Goal: Book appointment/travel/reservation

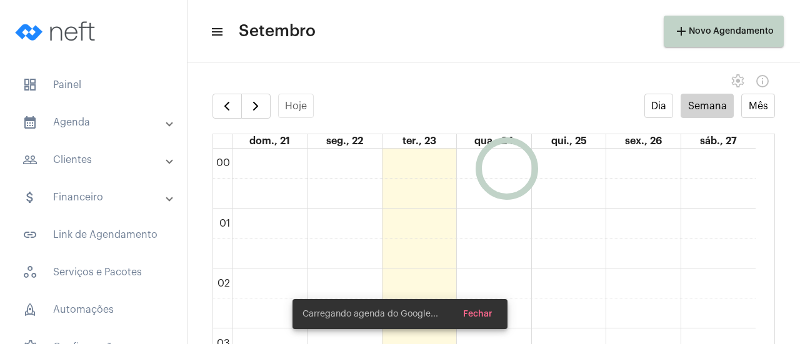
scroll to position [361, 0]
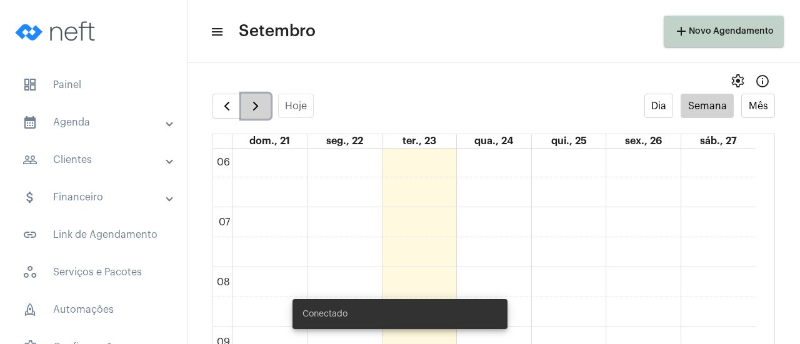
click at [252, 112] on span "button" at bounding box center [255, 106] width 15 height 15
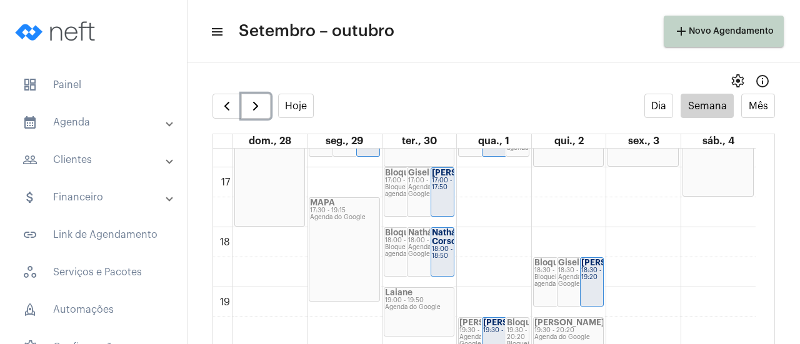
scroll to position [1065, 0]
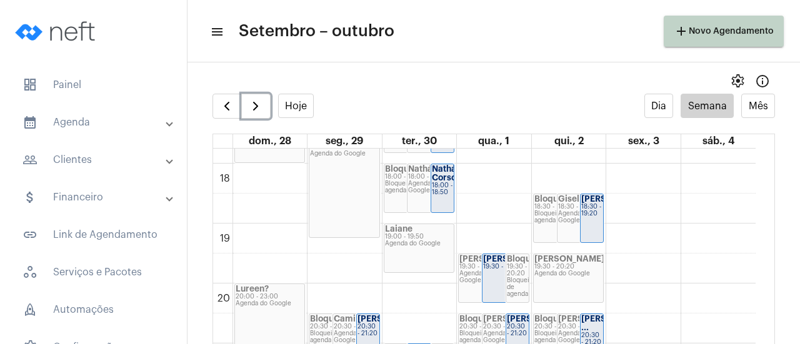
click at [425, 244] on div "Agenda do Google" at bounding box center [419, 244] width 69 height 7
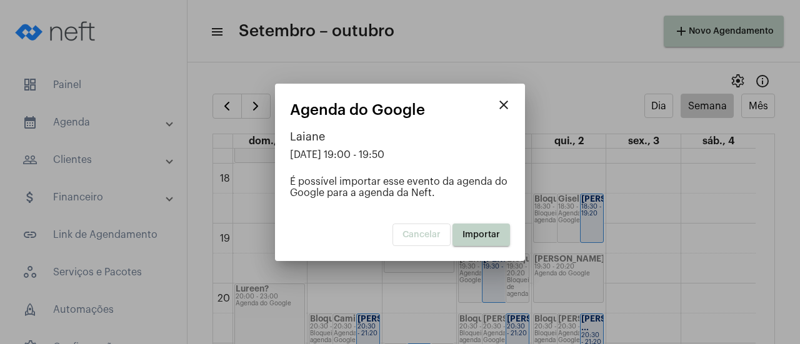
click at [479, 236] on span "Importar" at bounding box center [480, 235] width 37 height 9
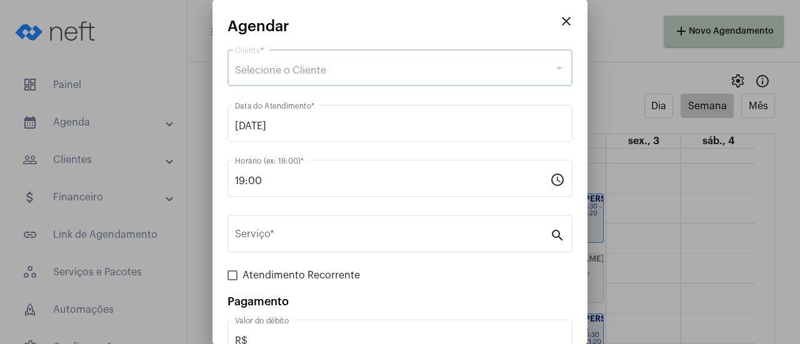
click at [395, 68] on div "Selecione o Cliente" at bounding box center [394, 70] width 319 height 11
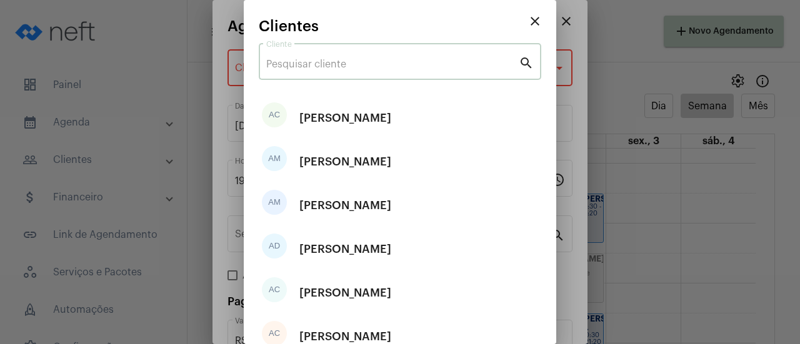
click at [344, 62] on input "Cliente" at bounding box center [392, 64] width 252 height 11
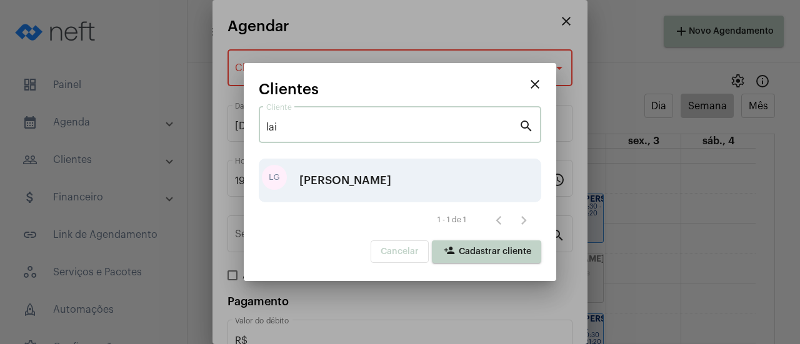
type input "lai"
click at [318, 187] on div "[PERSON_NAME]" at bounding box center [345, 180] width 92 height 37
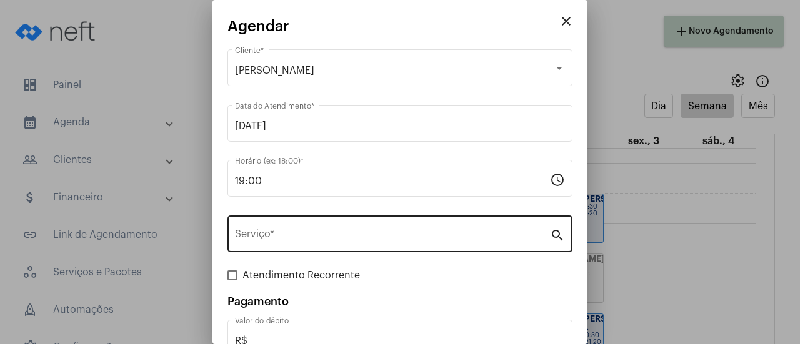
click at [302, 229] on div "Serviço *" at bounding box center [392, 232] width 315 height 39
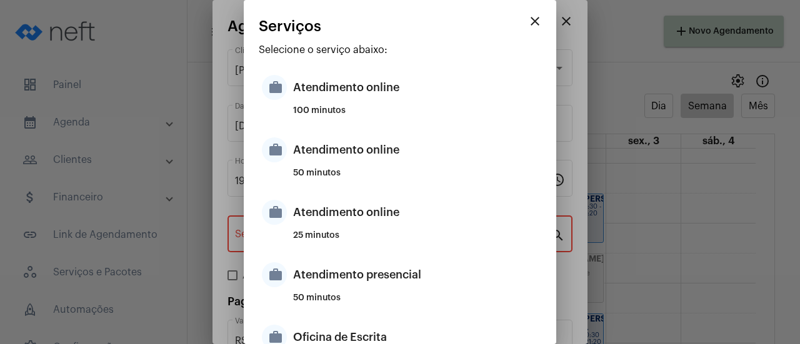
click at [339, 143] on div "Atendimento online" at bounding box center [415, 149] width 245 height 37
type input "Atendimento online"
type input "R$ 0"
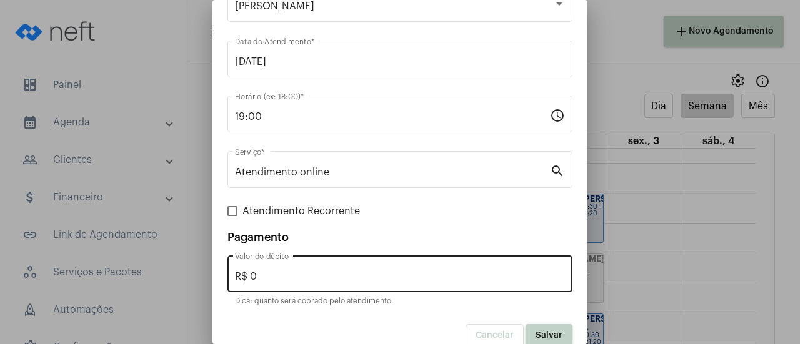
scroll to position [78, 0]
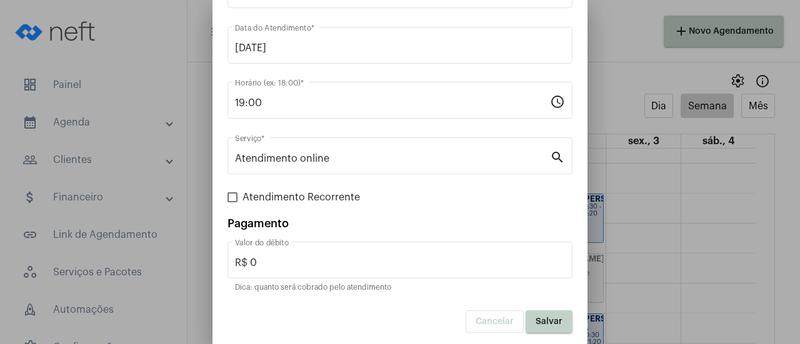
click at [531, 329] on button "Salvar" at bounding box center [549, 322] width 47 height 22
